Goal: Task Accomplishment & Management: Use online tool/utility

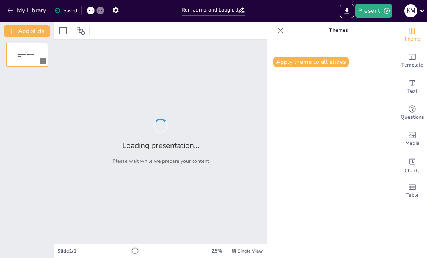
type input "Run, Jump, and Laugh: Join Us for the Most Fun-tastic Sports Festival!"
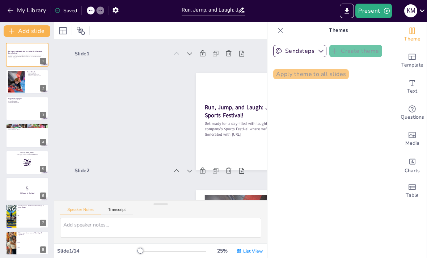
checkbox input "true"
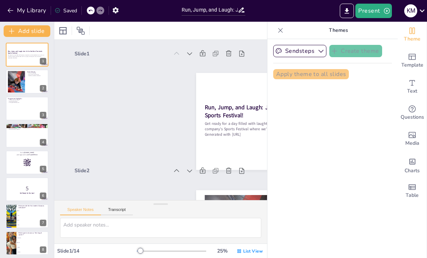
checkbox input "true"
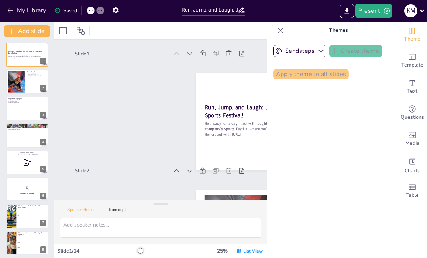
checkbox input "true"
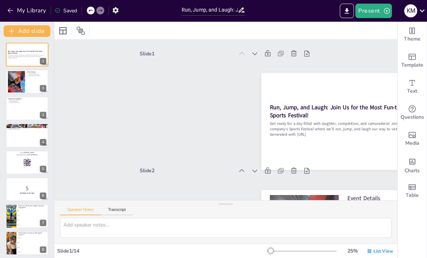
checkbox input "true"
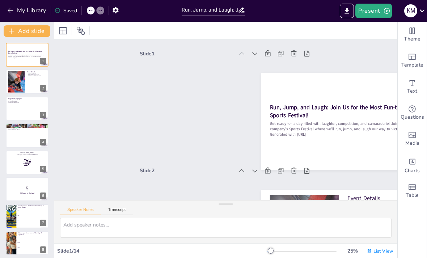
checkbox input "true"
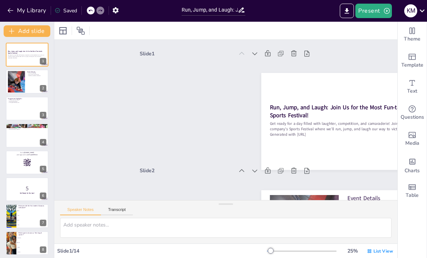
checkbox input "true"
click at [30, 76] on icon at bounding box center [32, 76] width 4 height 4
type textarea "The date is crucial for planning and ensuring everyone can attend. Mark your ca…"
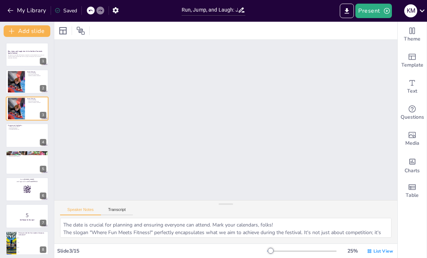
checkbox input "true"
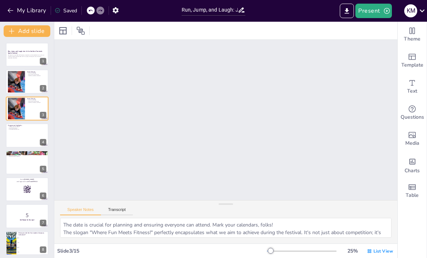
checkbox input "true"
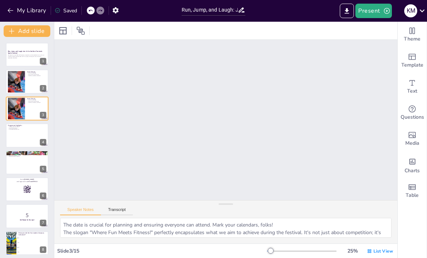
checkbox input "true"
click at [18, 81] on div at bounding box center [16, 82] width 33 height 22
checkbox input "true"
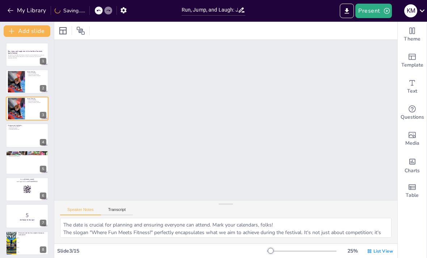
checkbox input "true"
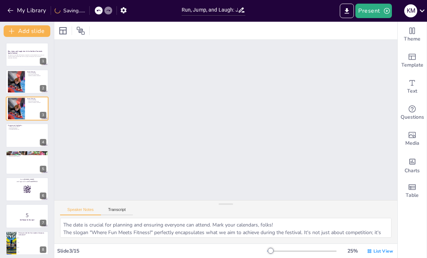
checkbox input "true"
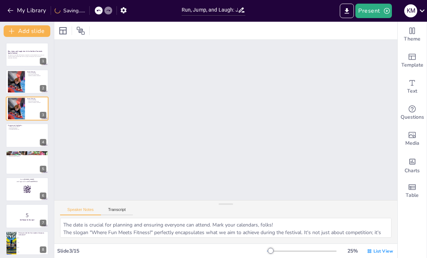
checkbox input "true"
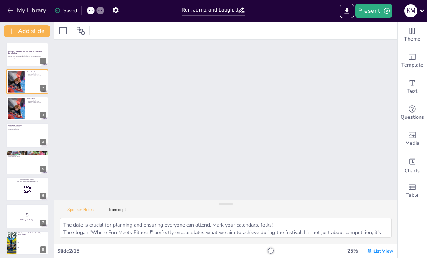
click at [25, 79] on div at bounding box center [27, 81] width 43 height 24
checkbox input "true"
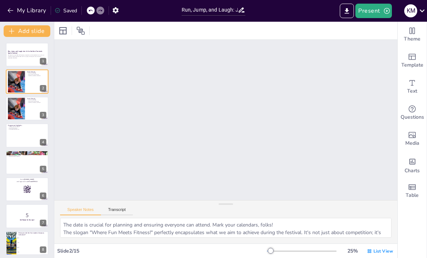
checkbox input "true"
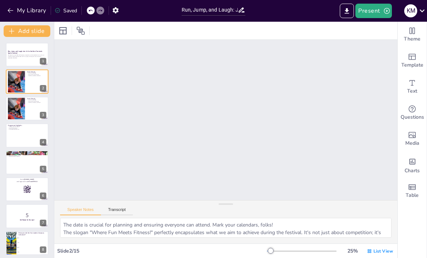
checkbox input "true"
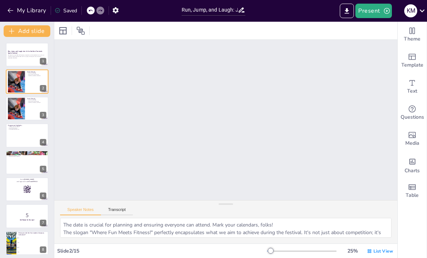
checkbox input "true"
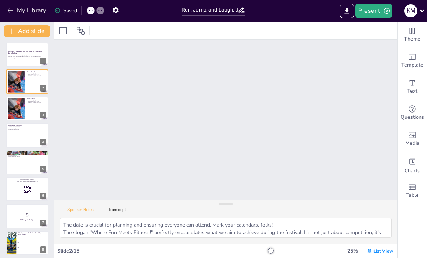
checkbox input "true"
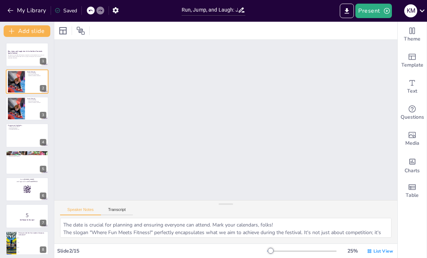
checkbox input "true"
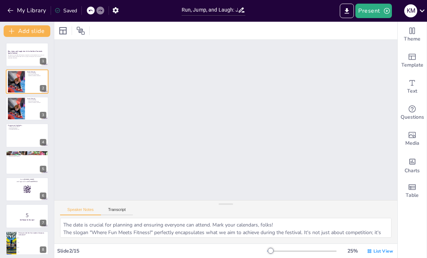
checkbox input "true"
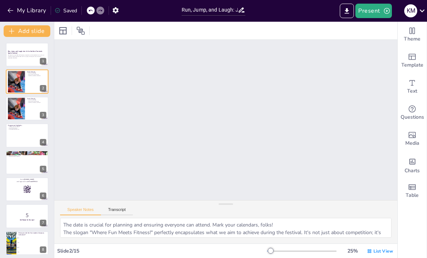
checkbox input "true"
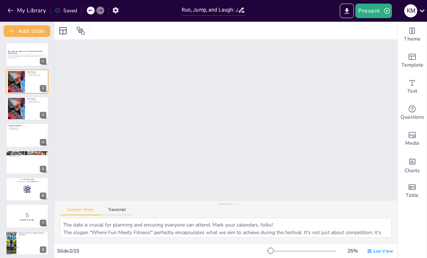
checkbox input "true"
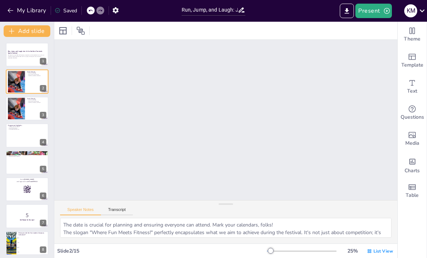
checkbox input "true"
click at [46, 105] on button at bounding box center [42, 103] width 9 height 9
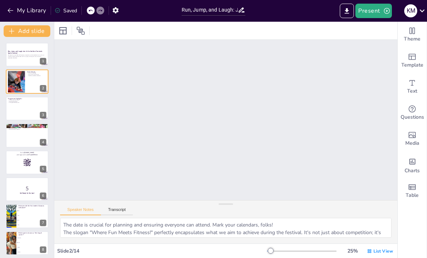
click at [11, 81] on div at bounding box center [16, 82] width 33 height 22
checkbox input "true"
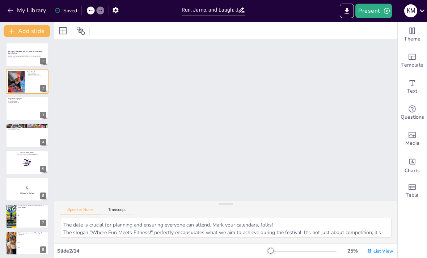
checkbox input "true"
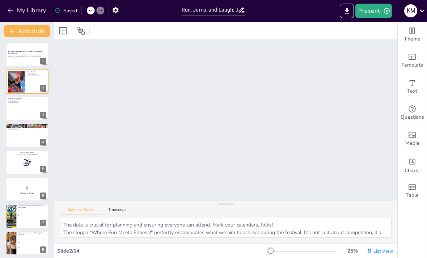
checkbox input "true"
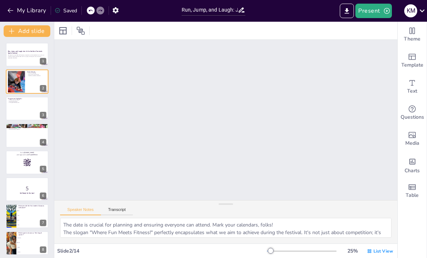
checkbox input "true"
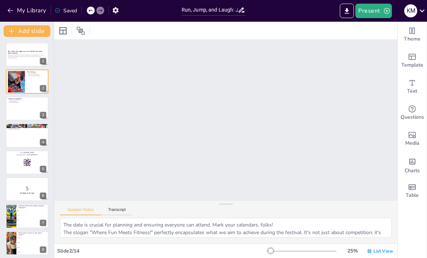
checkbox input "true"
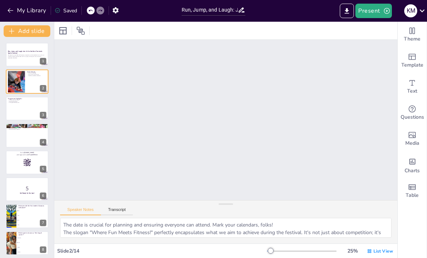
checkbox input "true"
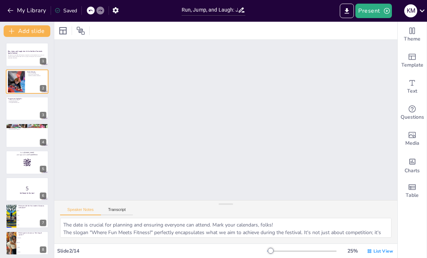
checkbox input "true"
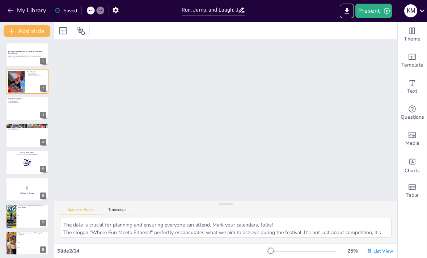
checkbox input "true"
click at [123, 208] on button "Transcript" at bounding box center [117, 211] width 32 height 8
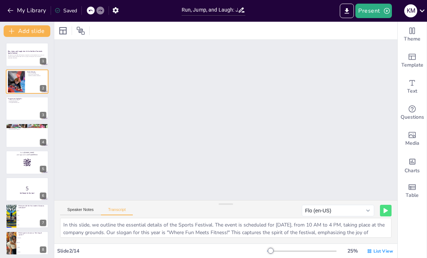
checkbox input "true"
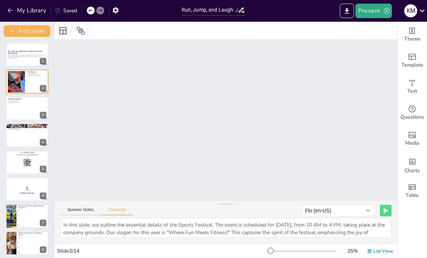
checkbox input "true"
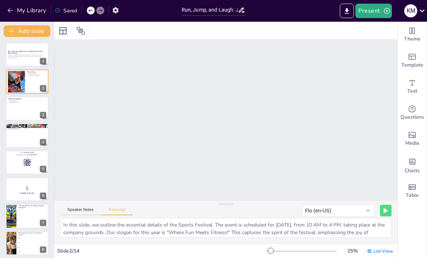
checkbox input "true"
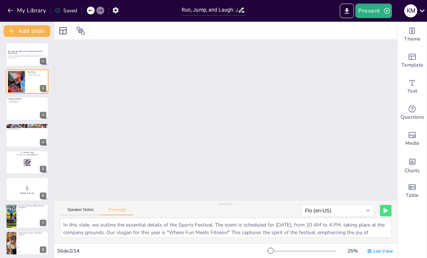
checkbox input "true"
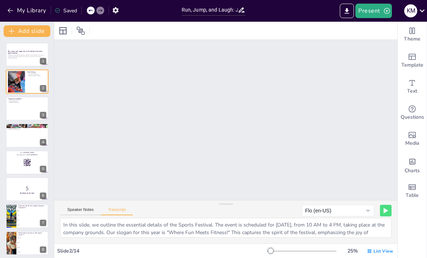
checkbox input "true"
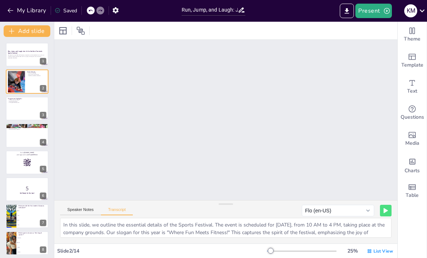
click at [19, 55] on p "Get ready for a day filled with laughter, competition, and camaraderie! Join us…" at bounding box center [27, 56] width 38 height 3
checkbox input "true"
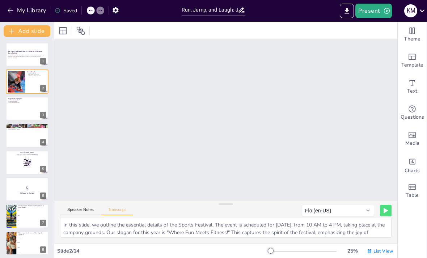
checkbox input "true"
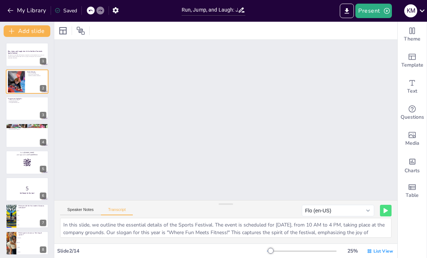
checkbox input "true"
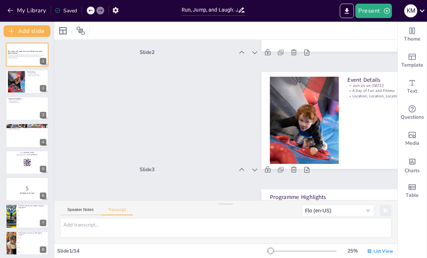
scroll to position [1, 0]
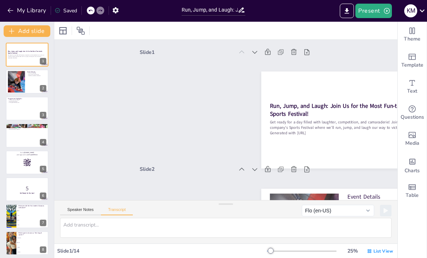
checkbox input "true"
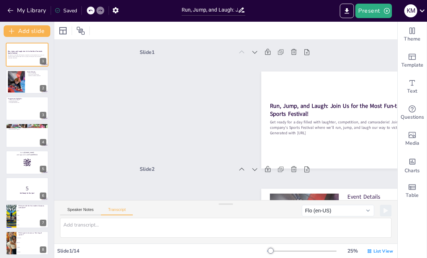
checkbox input "true"
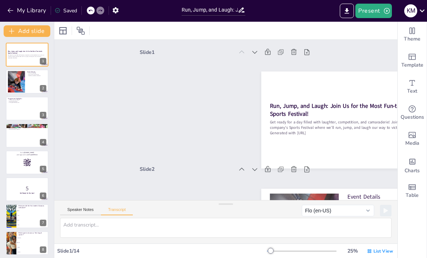
checkbox input "true"
click at [412, 36] on span "Theme" at bounding box center [411, 39] width 17 height 8
checkbox input "true"
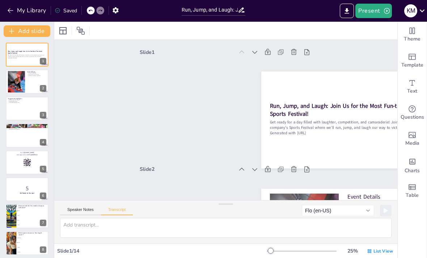
checkbox input "true"
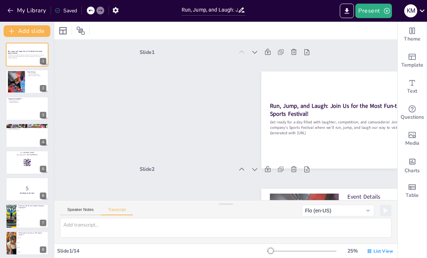
checkbox input "true"
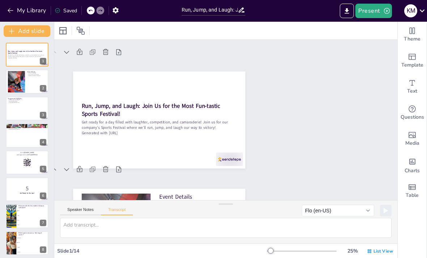
checkbox input "true"
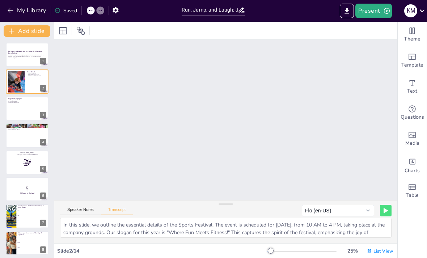
click at [36, 158] on button at bounding box center [31, 157] width 9 height 9
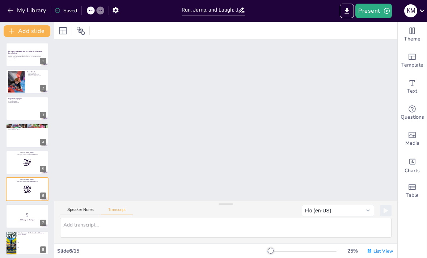
scroll to position [586, 0]
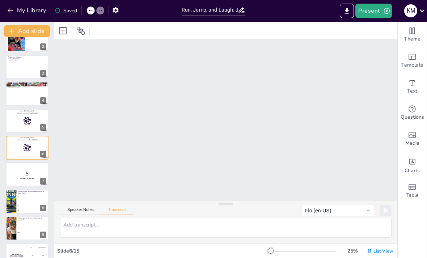
click at [44, 117] on icon at bounding box center [41, 115] width 5 height 5
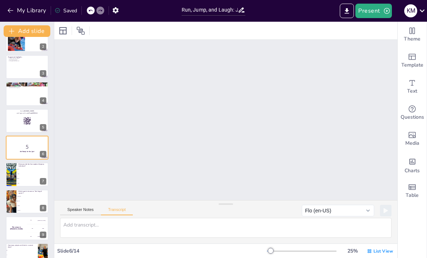
click at [410, 29] on icon "Change the overall theme" at bounding box center [411, 30] width 9 height 9
click at [416, 30] on div "Theme" at bounding box center [411, 35] width 29 height 26
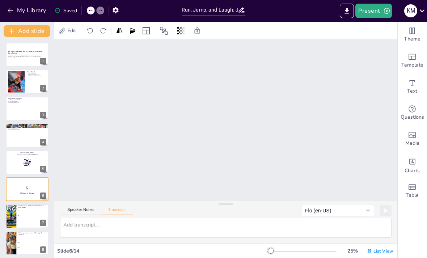
scroll to position [0, 0]
click at [26, 54] on p "Run, Jump, and Laugh: Join Us for the Most Fun-tastic Sports Festival!" at bounding box center [27, 52] width 38 height 4
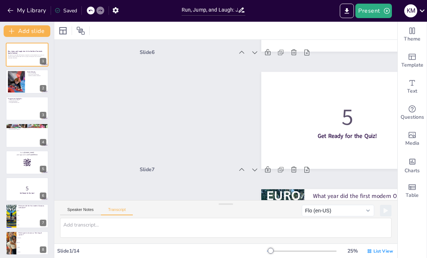
scroll to position [1, 0]
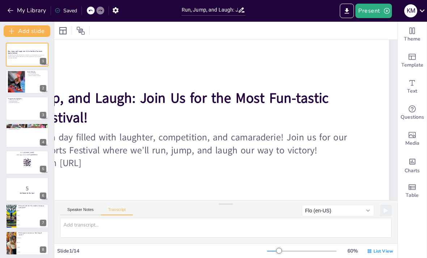
click at [368, 208] on button "Flo (en-US)" at bounding box center [338, 211] width 72 height 12
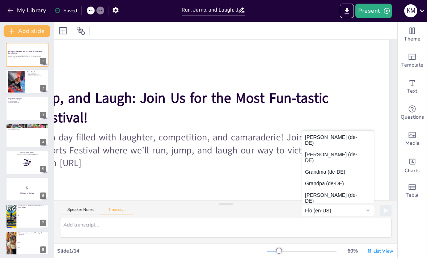
scroll to position [0, 0]
click at [345, 64] on div at bounding box center [180, 127] width 437 height 276
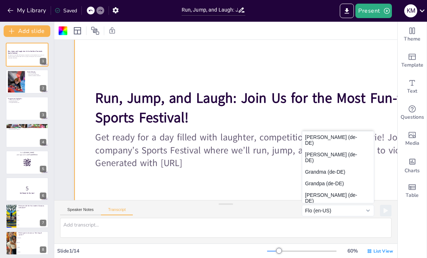
click at [373, 12] on button "Present" at bounding box center [373, 11] width 36 height 14
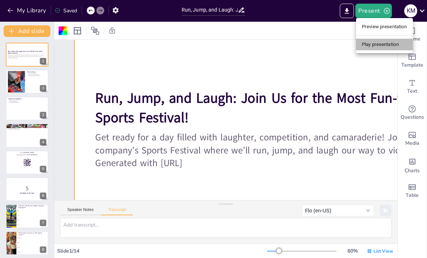
click at [387, 43] on li "Play presentation" at bounding box center [384, 45] width 57 height 12
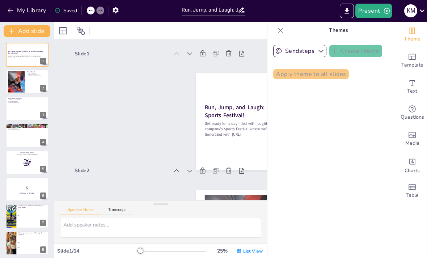
checkbox input "true"
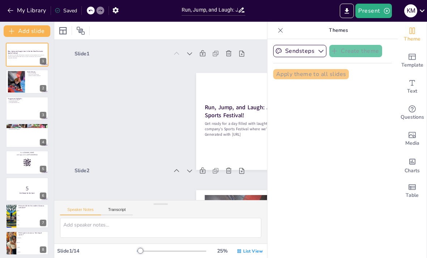
checkbox input "true"
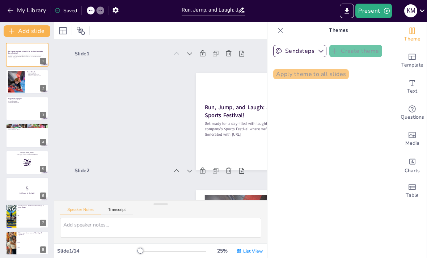
checkbox input "true"
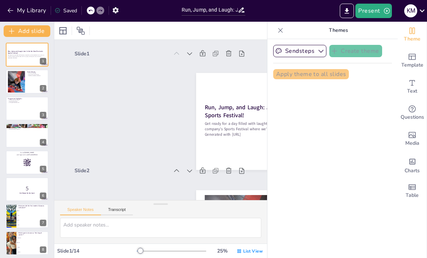
checkbox input "true"
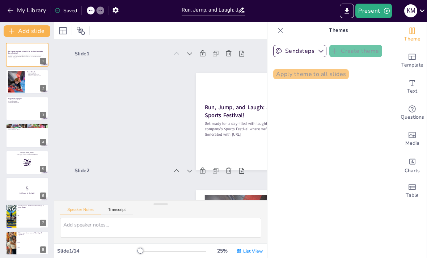
checkbox input "true"
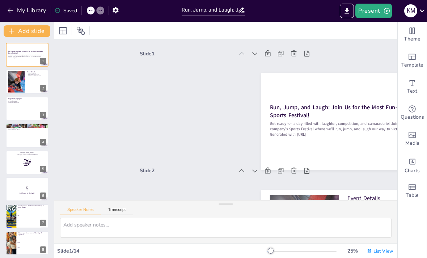
click at [121, 214] on button "Transcript" at bounding box center [117, 211] width 32 height 8
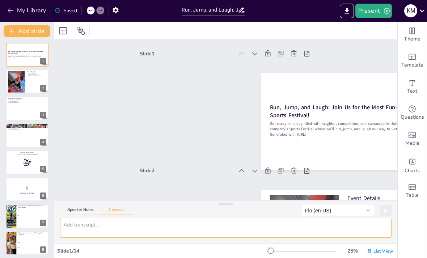
click at [126, 228] on textarea at bounding box center [225, 228] width 331 height 20
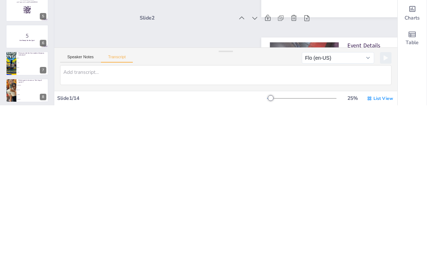
click at [72, 207] on button "Speaker Notes" at bounding box center [80, 211] width 41 height 8
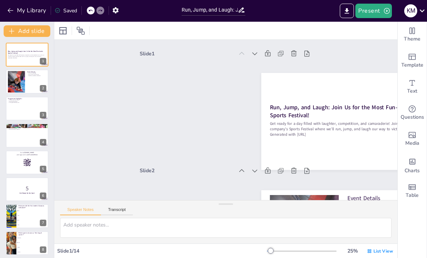
click at [121, 215] on button "Transcript" at bounding box center [117, 211] width 32 height 8
click at [367, 210] on button "Flo (en-US)" at bounding box center [338, 211] width 72 height 12
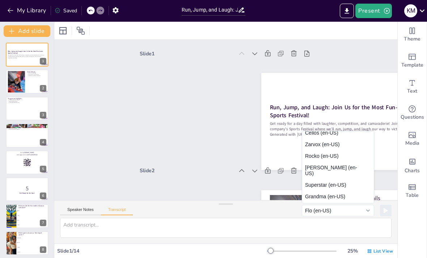
scroll to position [220, 0]
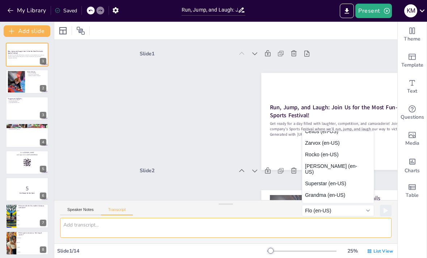
click at [206, 222] on textarea at bounding box center [225, 228] width 331 height 20
